Goal: Task Accomplishment & Management: Complete application form

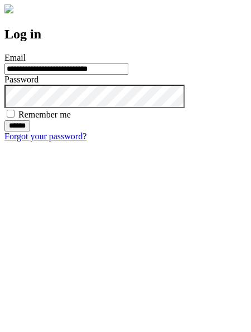
type input "**********"
click at [30, 132] on input "******" at bounding box center [17, 125] width 26 height 11
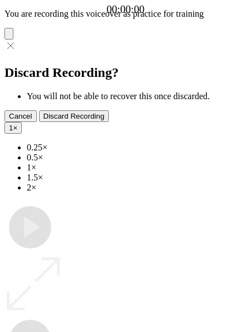
type input "**********"
